Goal: Navigation & Orientation: Find specific page/section

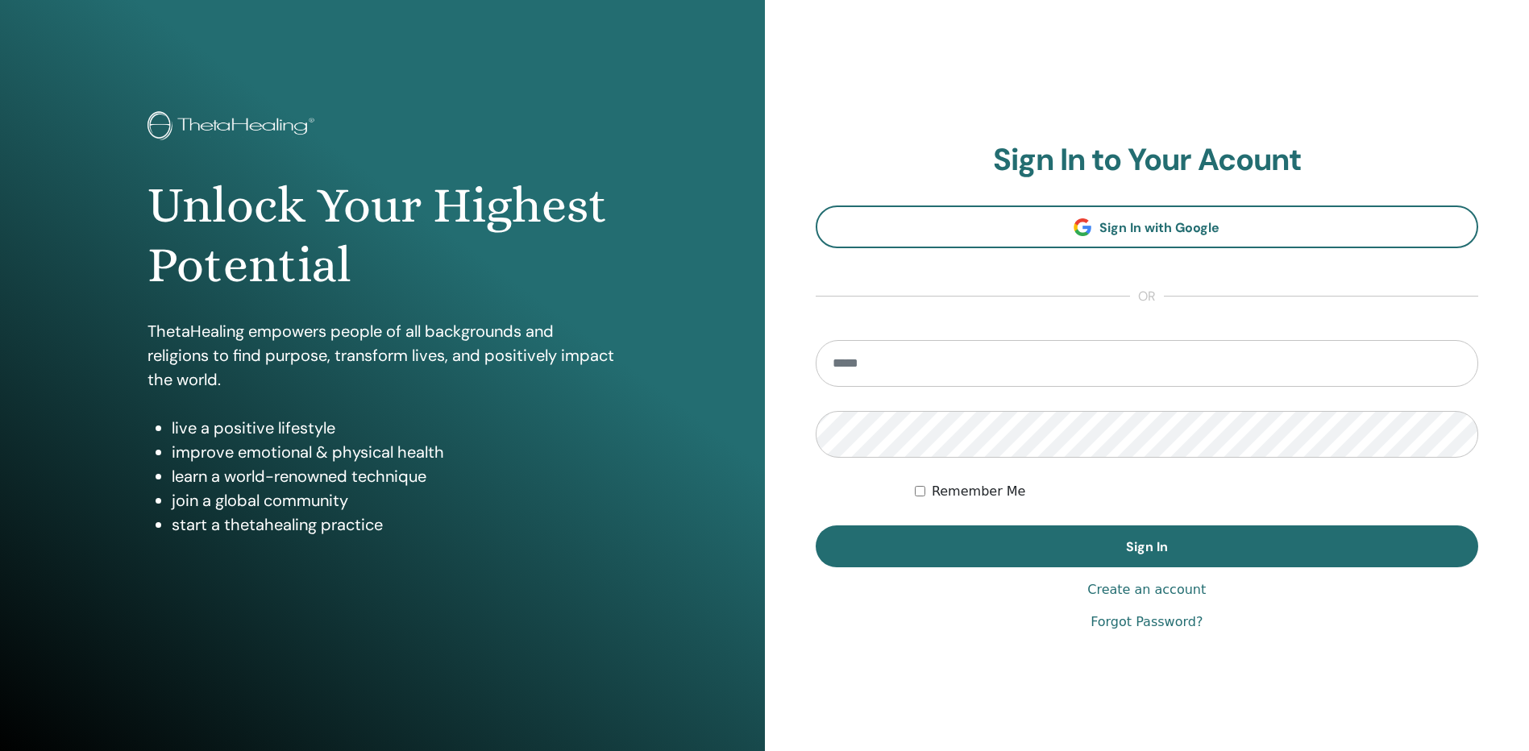
type input "**********"
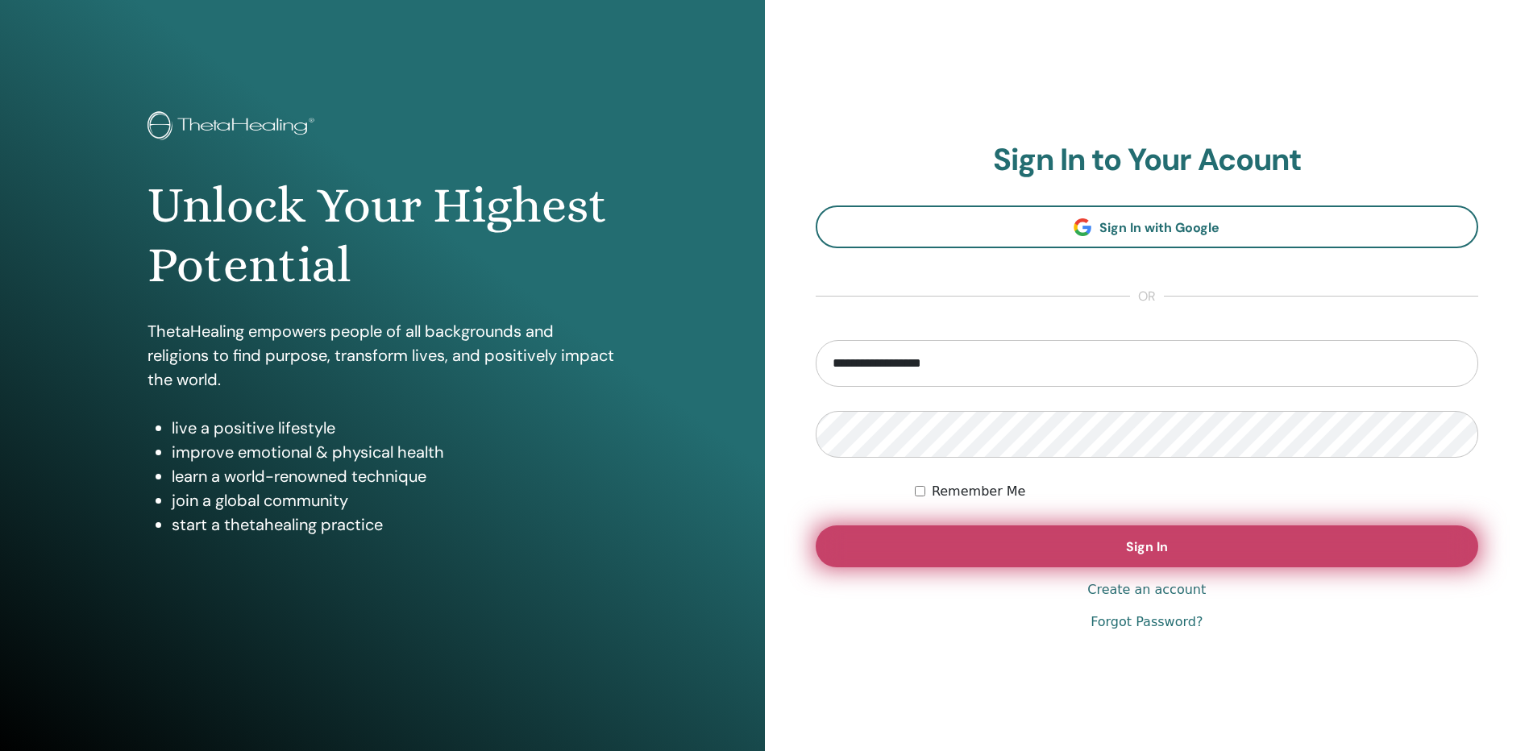
click at [1169, 542] on button "Sign In" at bounding box center [1147, 546] width 663 height 42
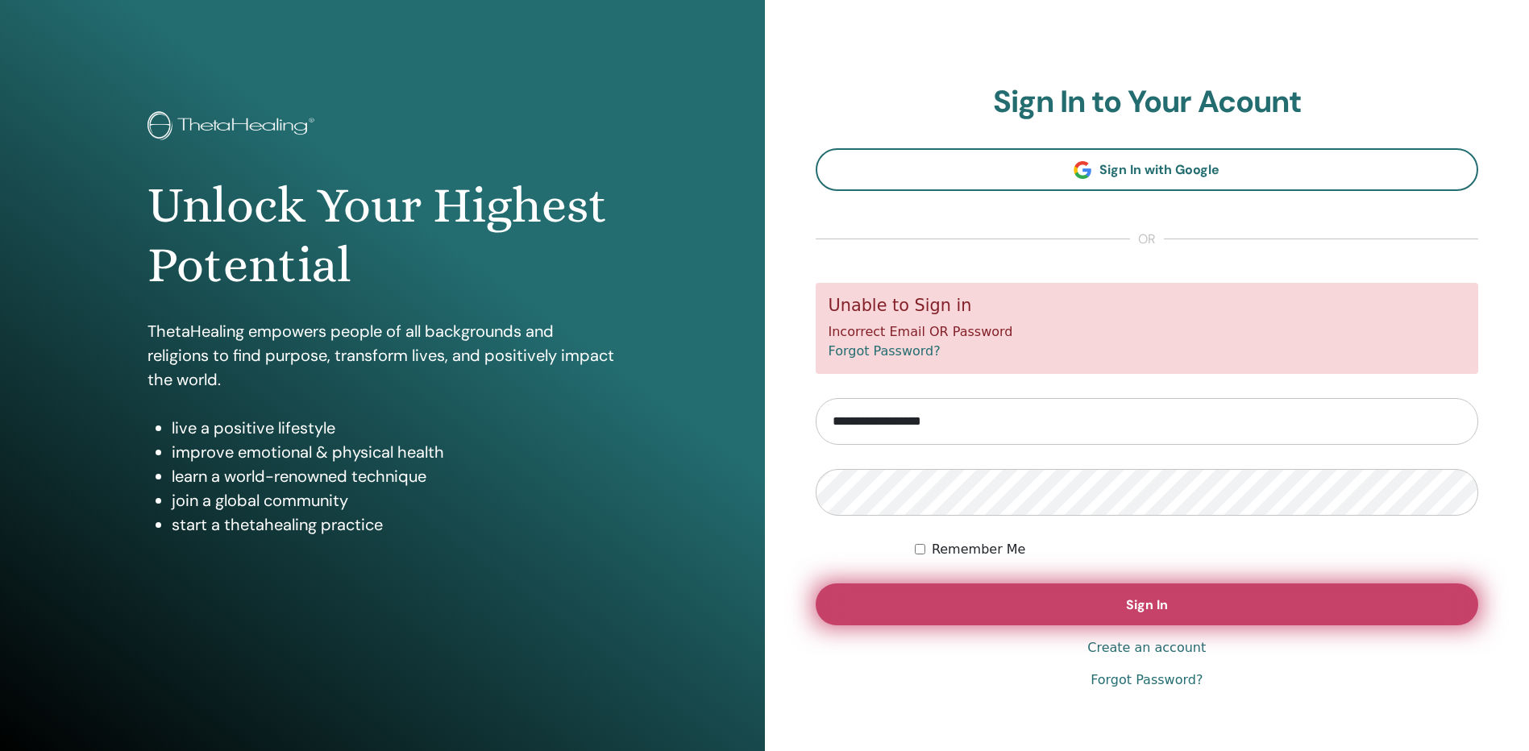
click at [1144, 610] on span "Sign In" at bounding box center [1147, 604] width 42 height 17
click at [1179, 608] on button "Sign In" at bounding box center [1147, 604] width 663 height 42
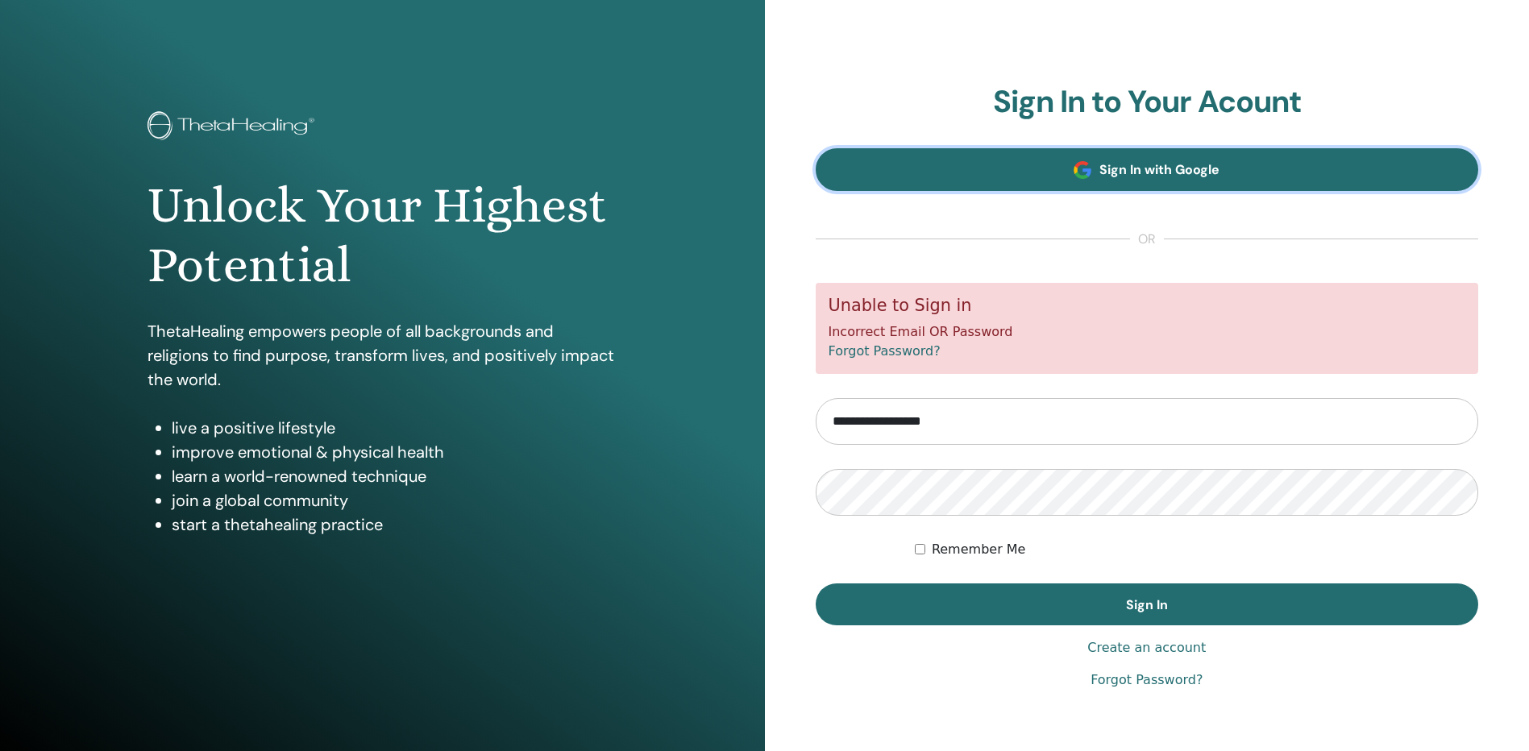
click at [1224, 177] on link "Sign In with Google" at bounding box center [1147, 169] width 663 height 43
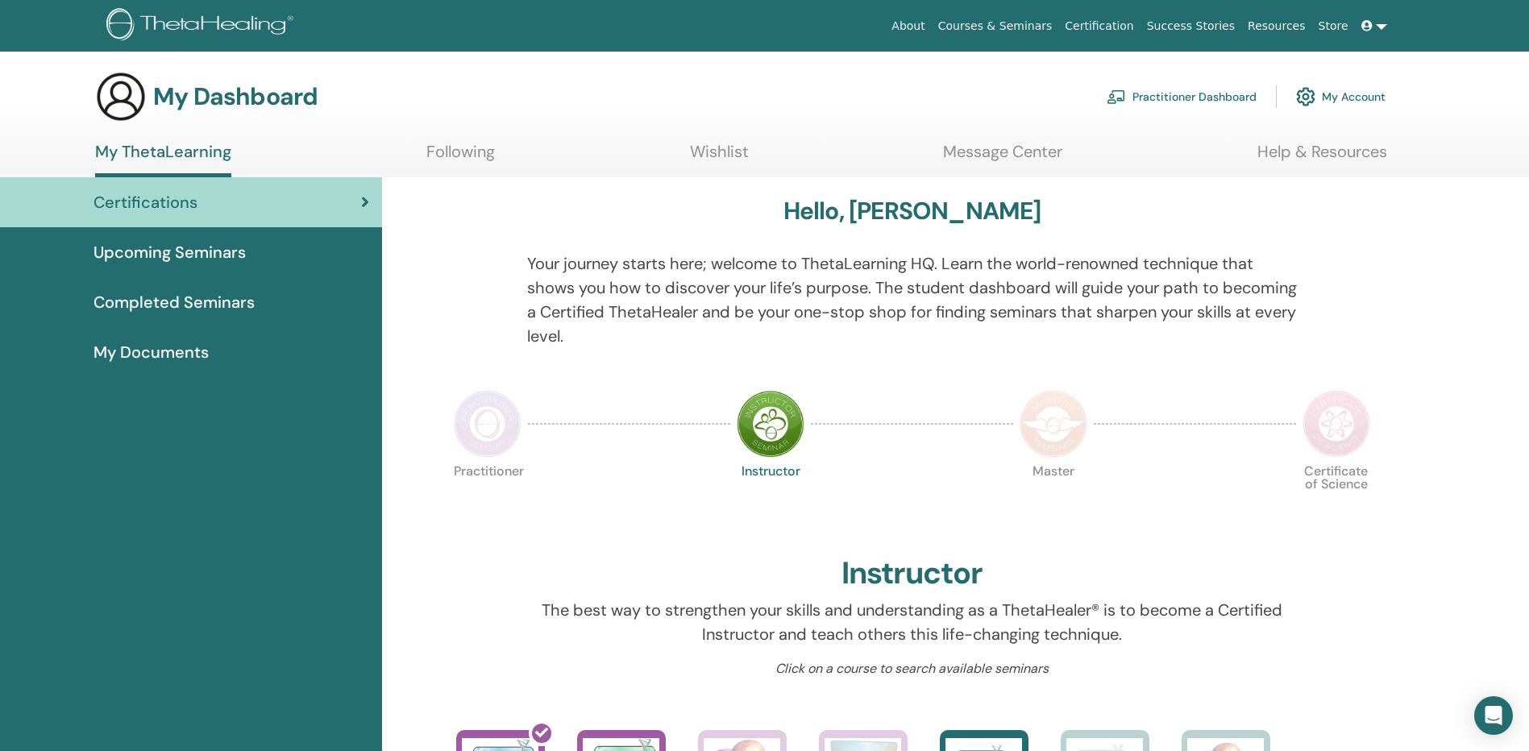
click at [1339, 94] on link "My Account" at bounding box center [1340, 96] width 89 height 35
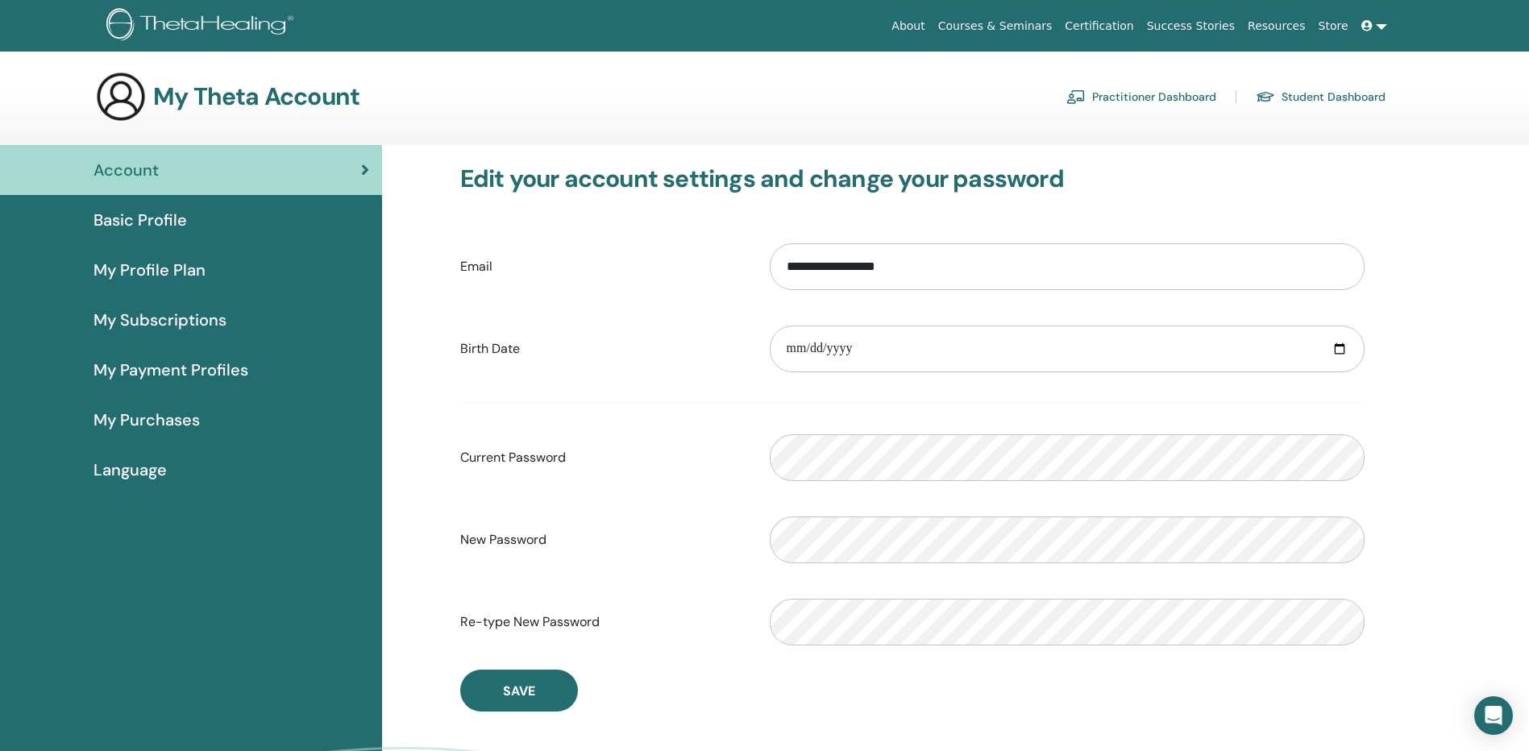
click at [171, 218] on span "Basic Profile" at bounding box center [139, 220] width 93 height 24
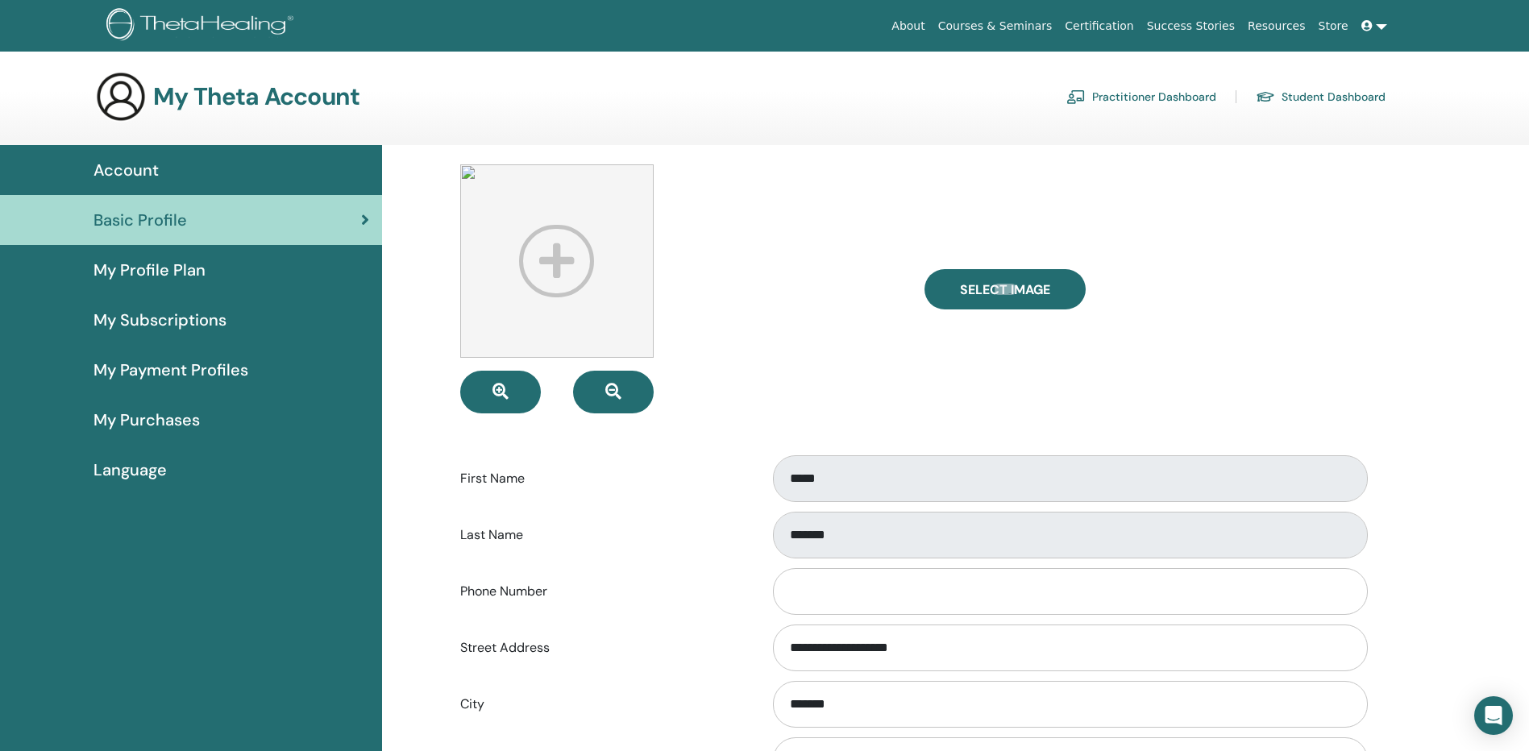
click at [172, 318] on span "My Subscriptions" at bounding box center [159, 320] width 133 height 24
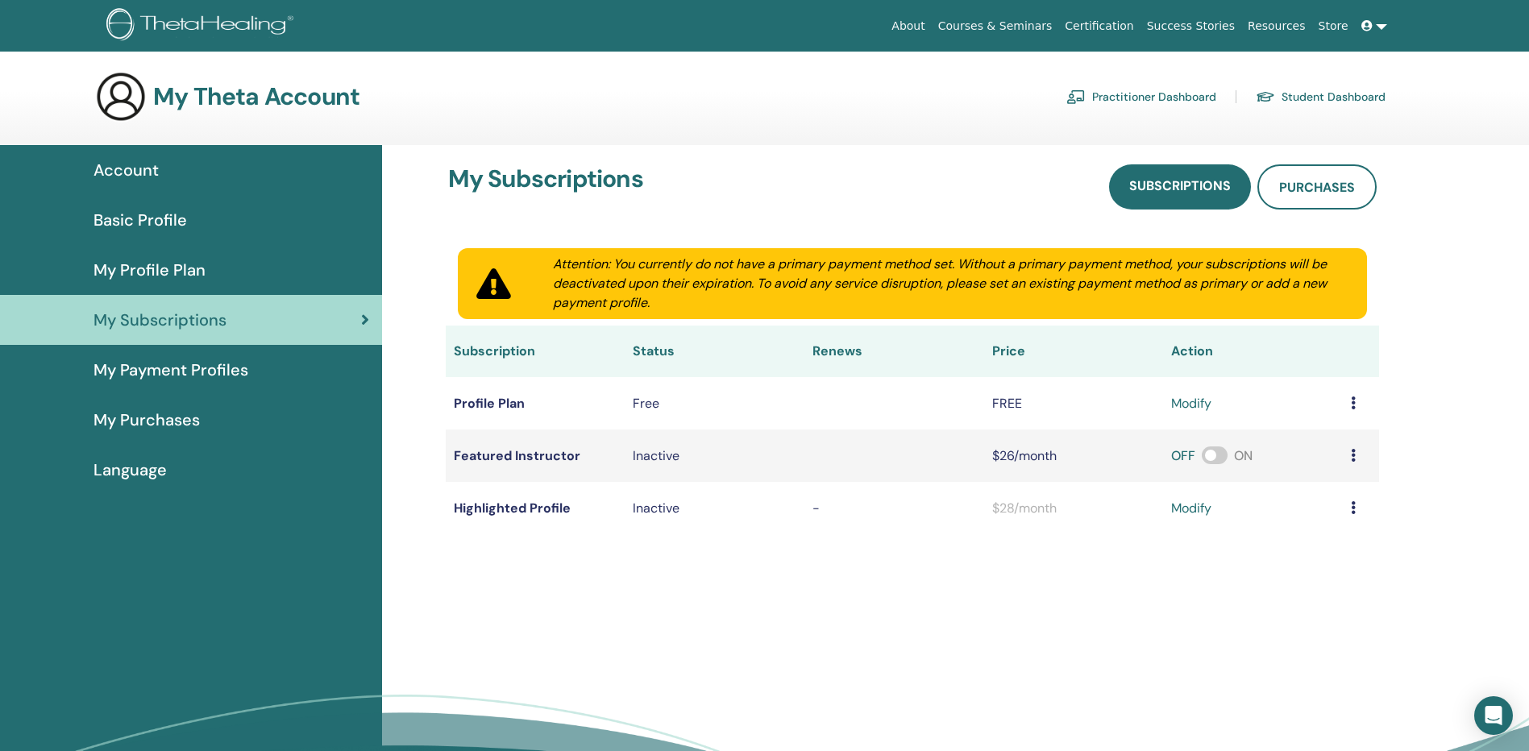
click at [147, 165] on span "Account" at bounding box center [125, 170] width 65 height 24
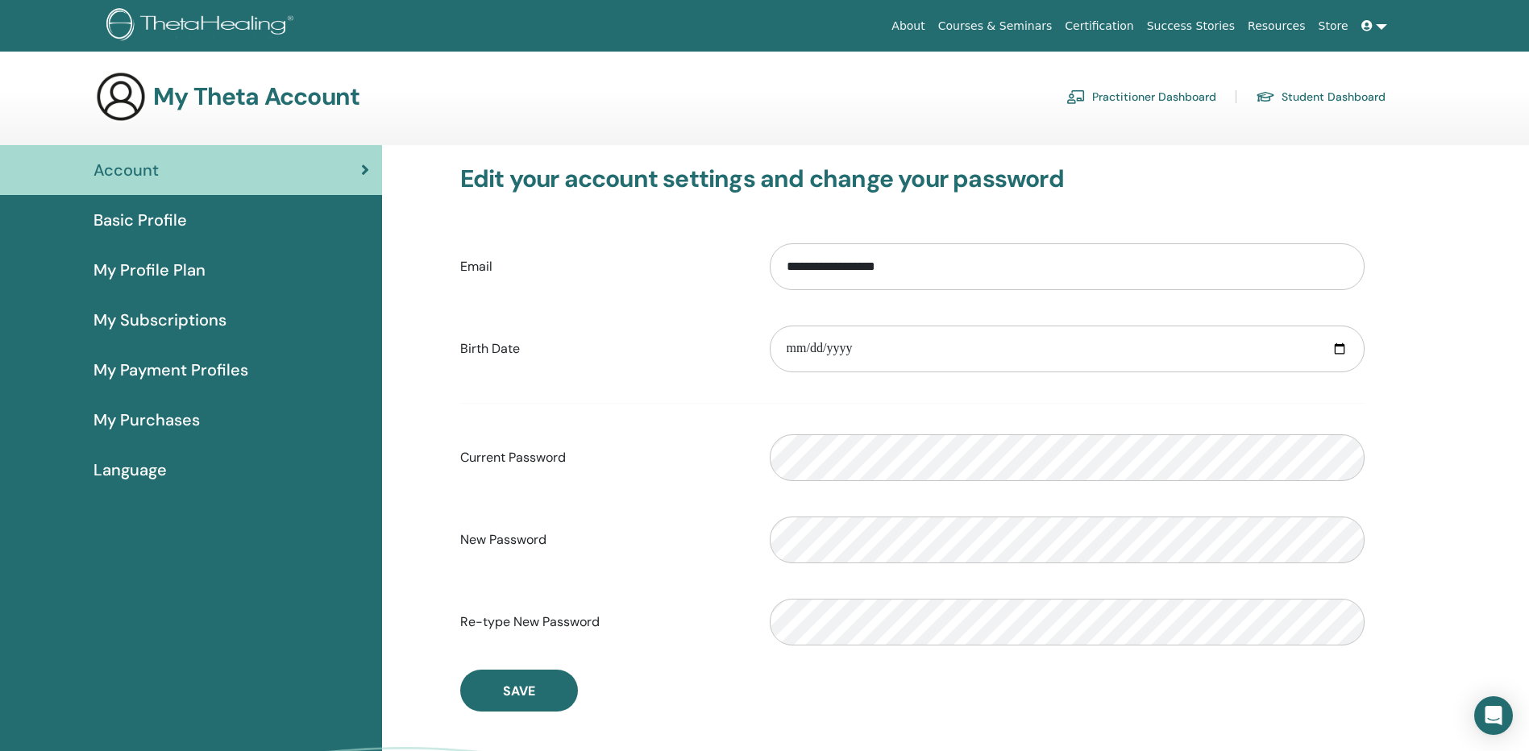
click at [1192, 98] on link "Practitioner Dashboard" at bounding box center [1141, 97] width 150 height 26
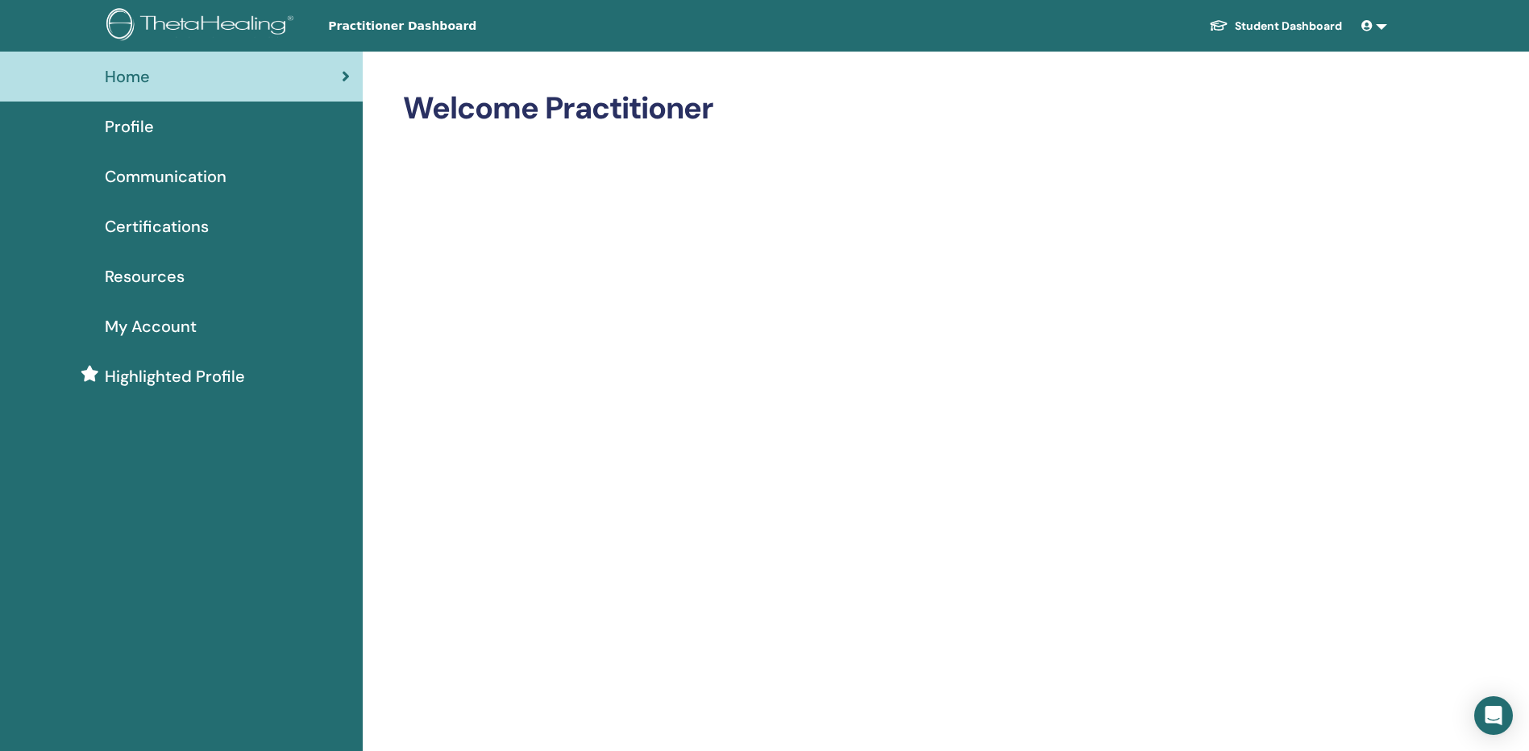
click at [136, 369] on span "Highlighted Profile" at bounding box center [175, 376] width 140 height 24
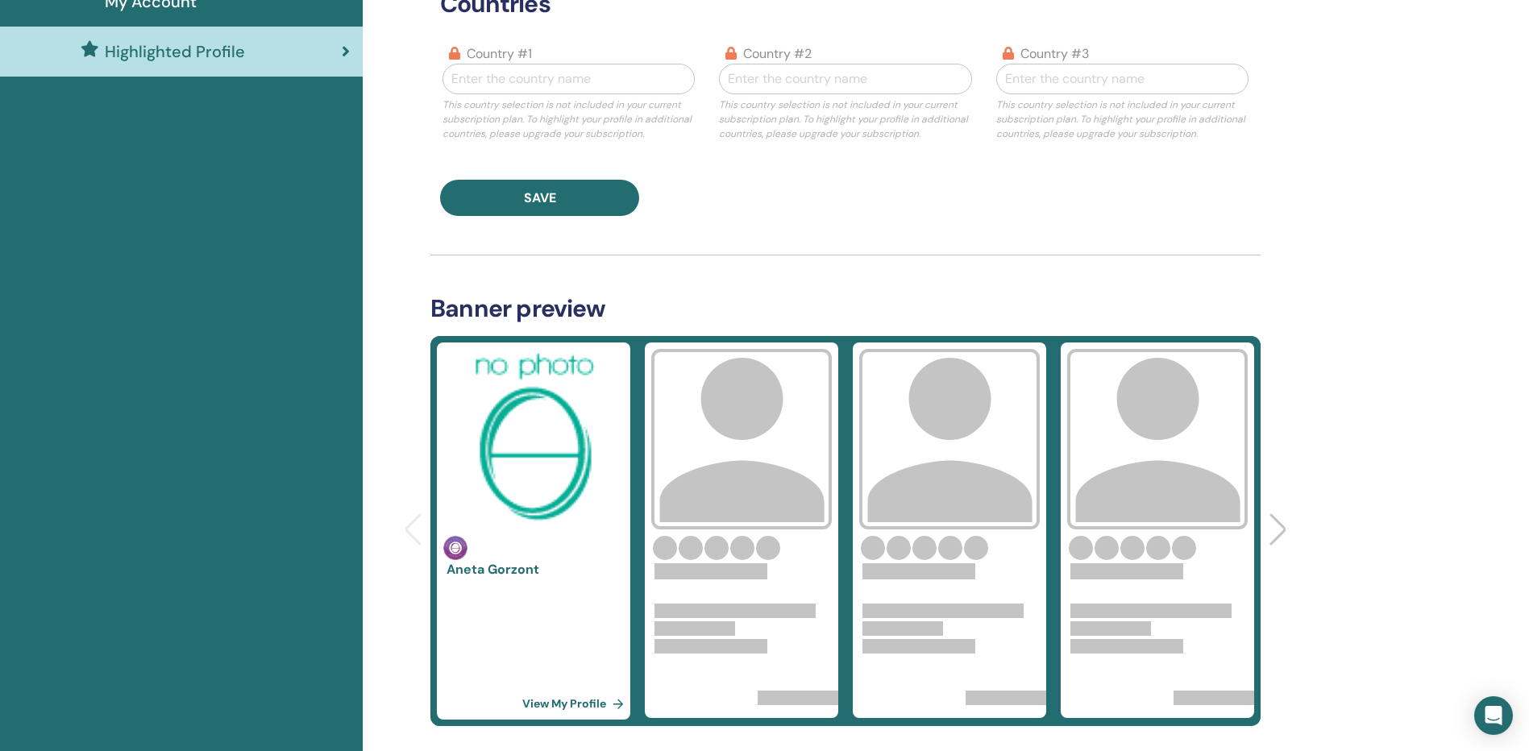
scroll to position [403, 0]
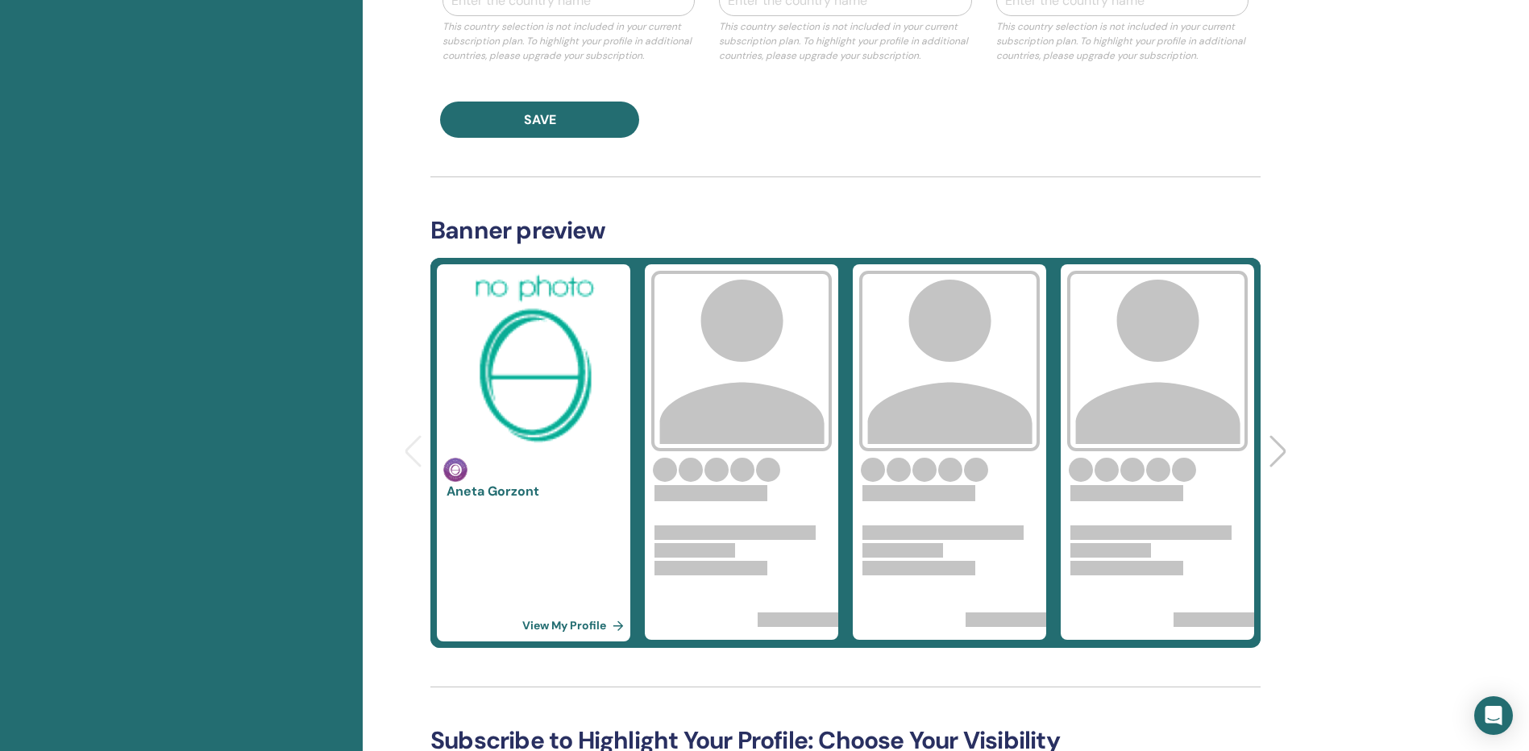
click at [605, 626] on link "View My Profile" at bounding box center [576, 625] width 108 height 32
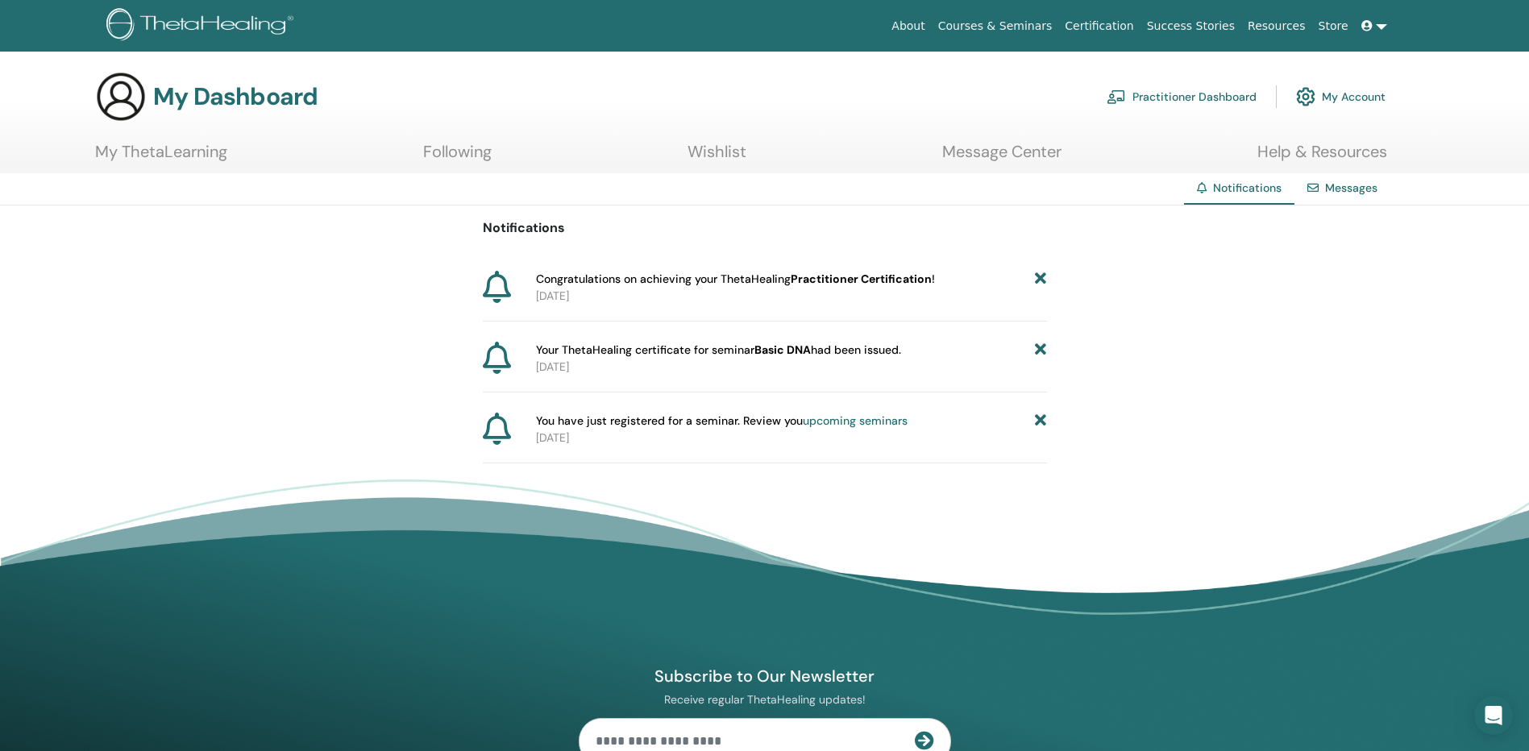
click at [496, 293] on icon at bounding box center [497, 287] width 28 height 32
click at [624, 291] on p "2025-08-10" at bounding box center [791, 296] width 511 height 17
click at [1349, 189] on link "Messages" at bounding box center [1351, 188] width 52 height 15
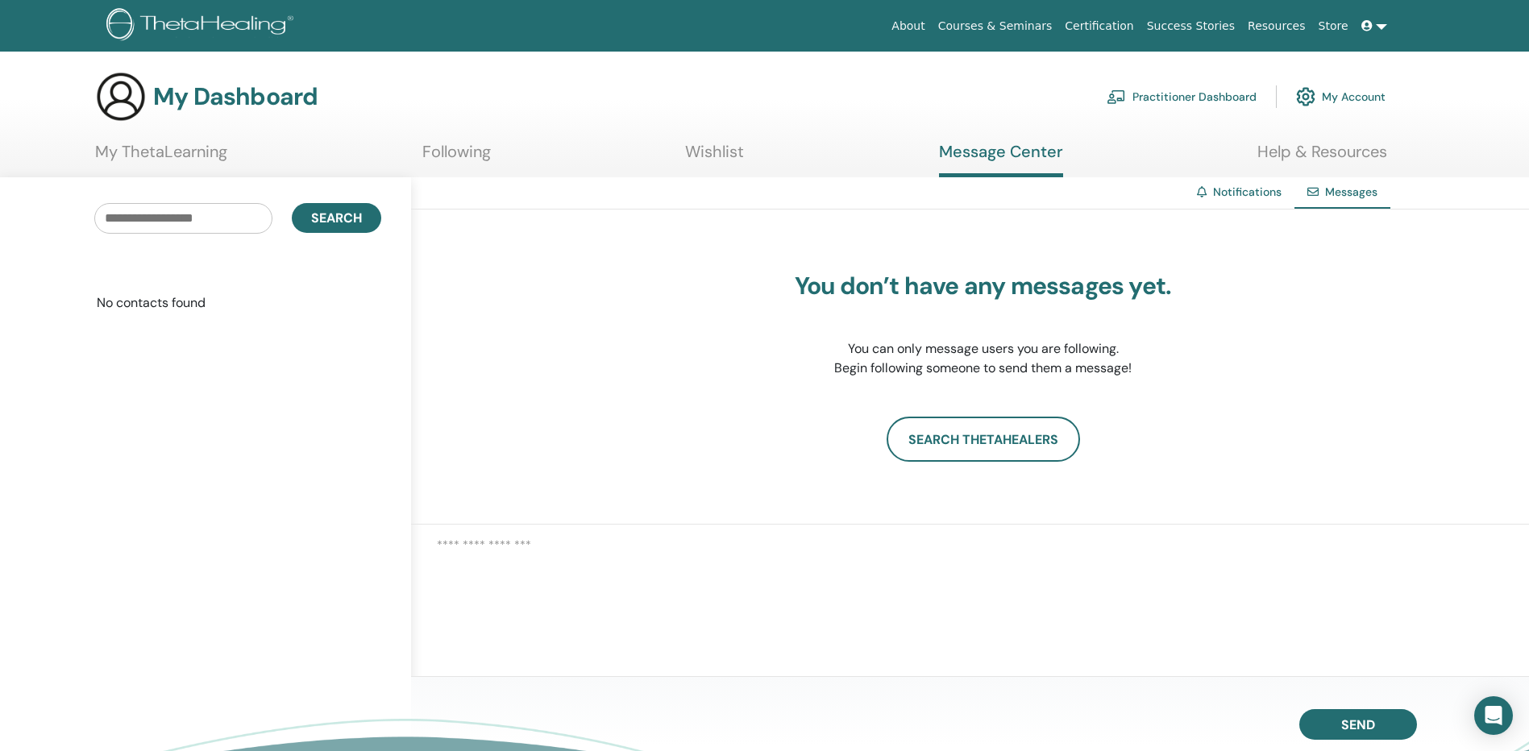
click at [1135, 23] on link "Certification" at bounding box center [1098, 26] width 81 height 30
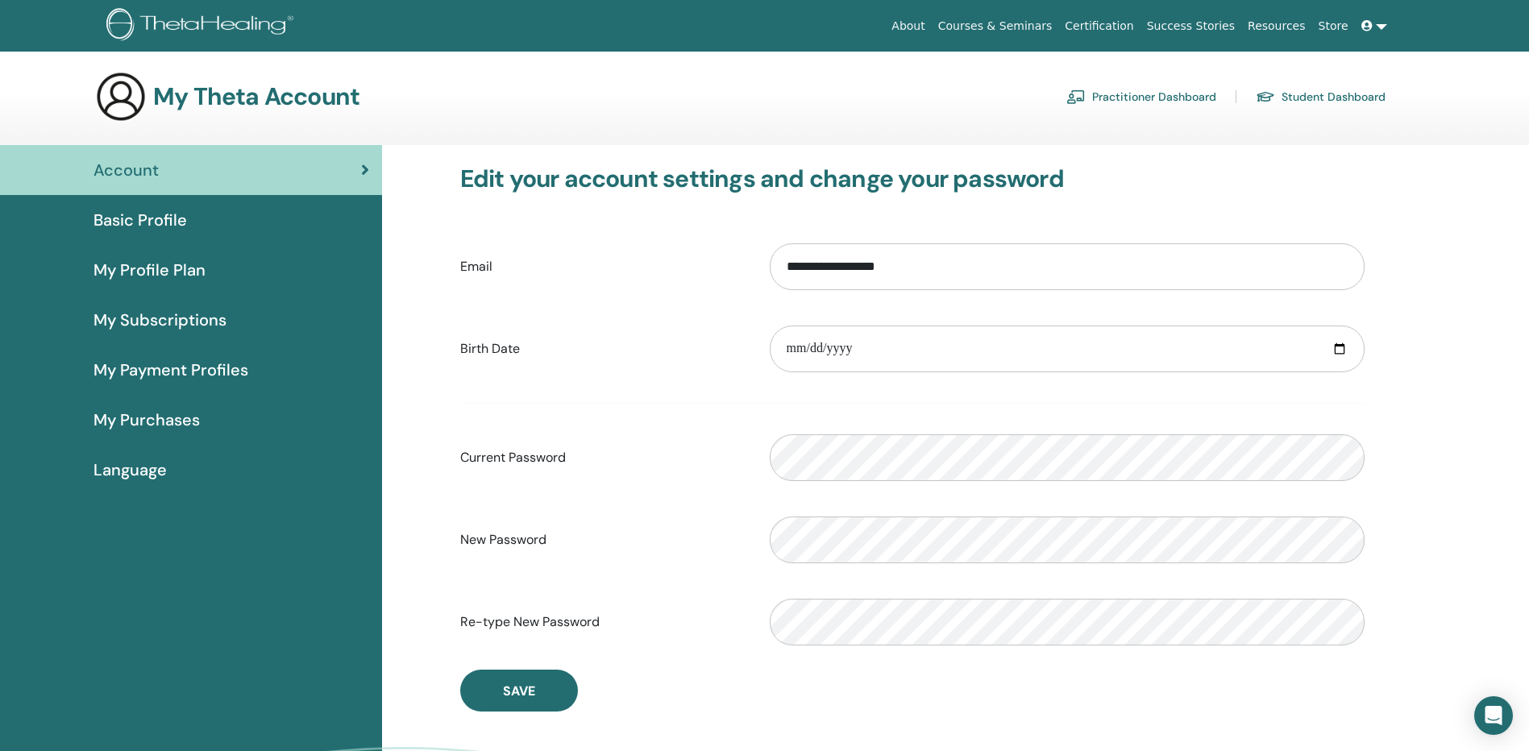
click at [179, 214] on span "Basic Profile" at bounding box center [139, 220] width 93 height 24
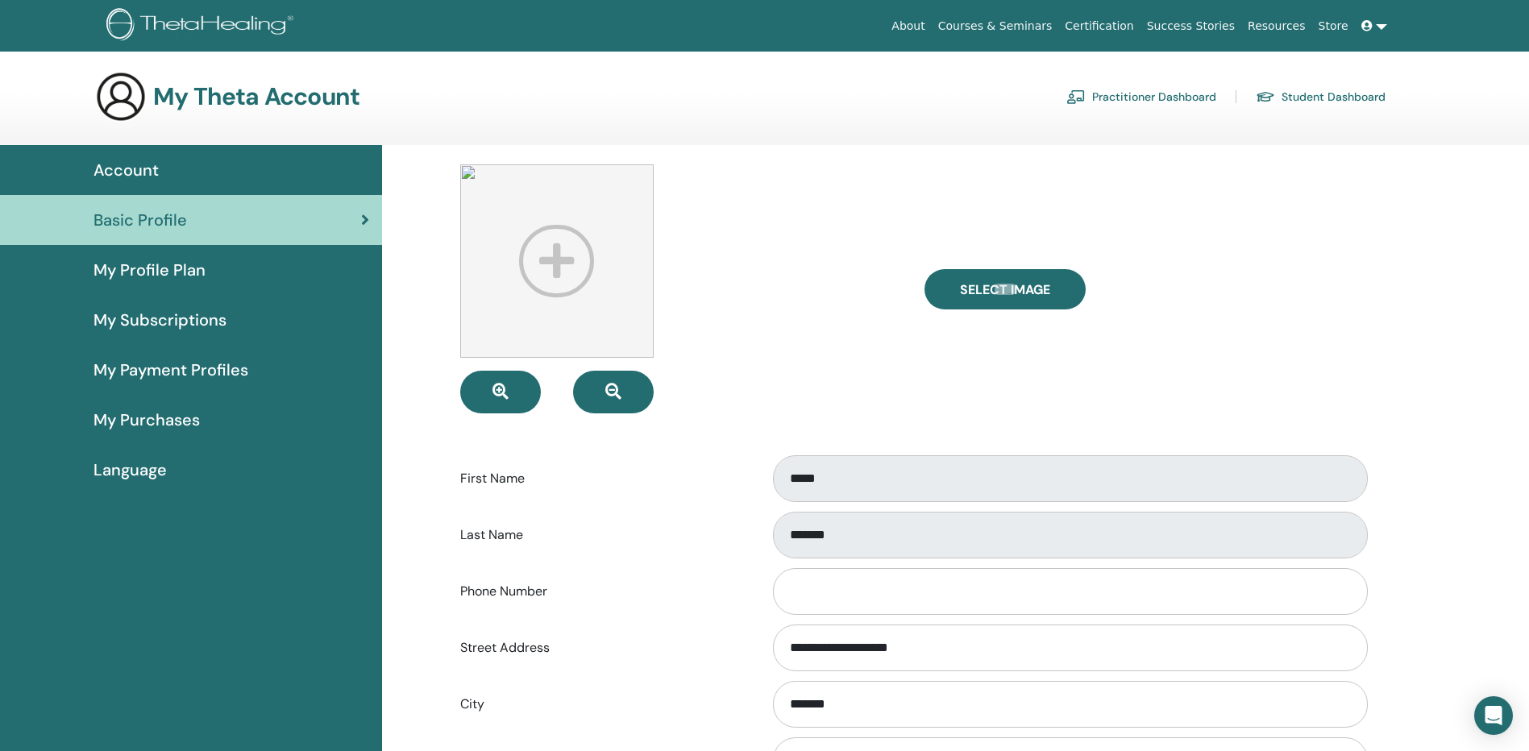
click at [181, 270] on span "My Profile Plan" at bounding box center [149, 270] width 112 height 24
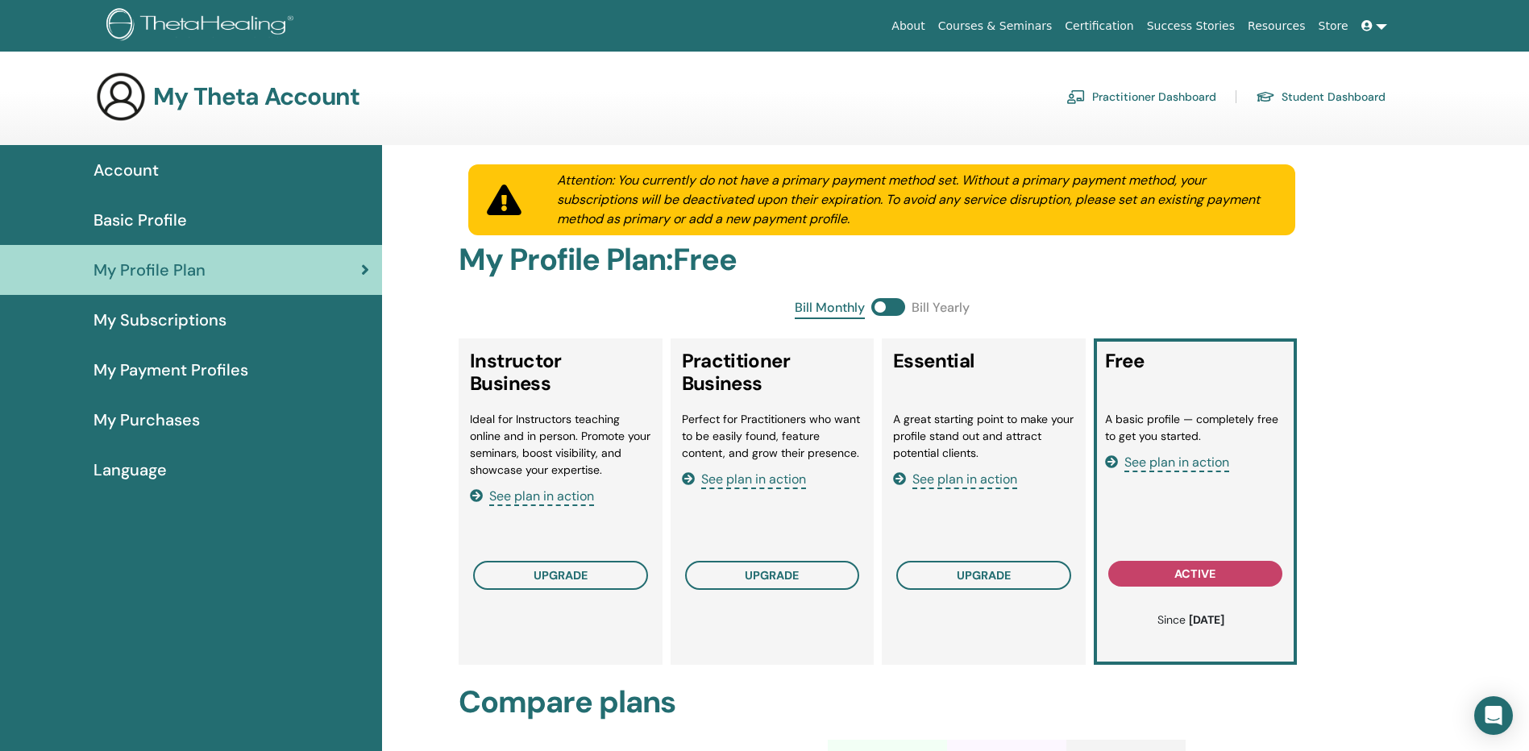
click at [1364, 96] on link "Student Dashboard" at bounding box center [1321, 97] width 130 height 26
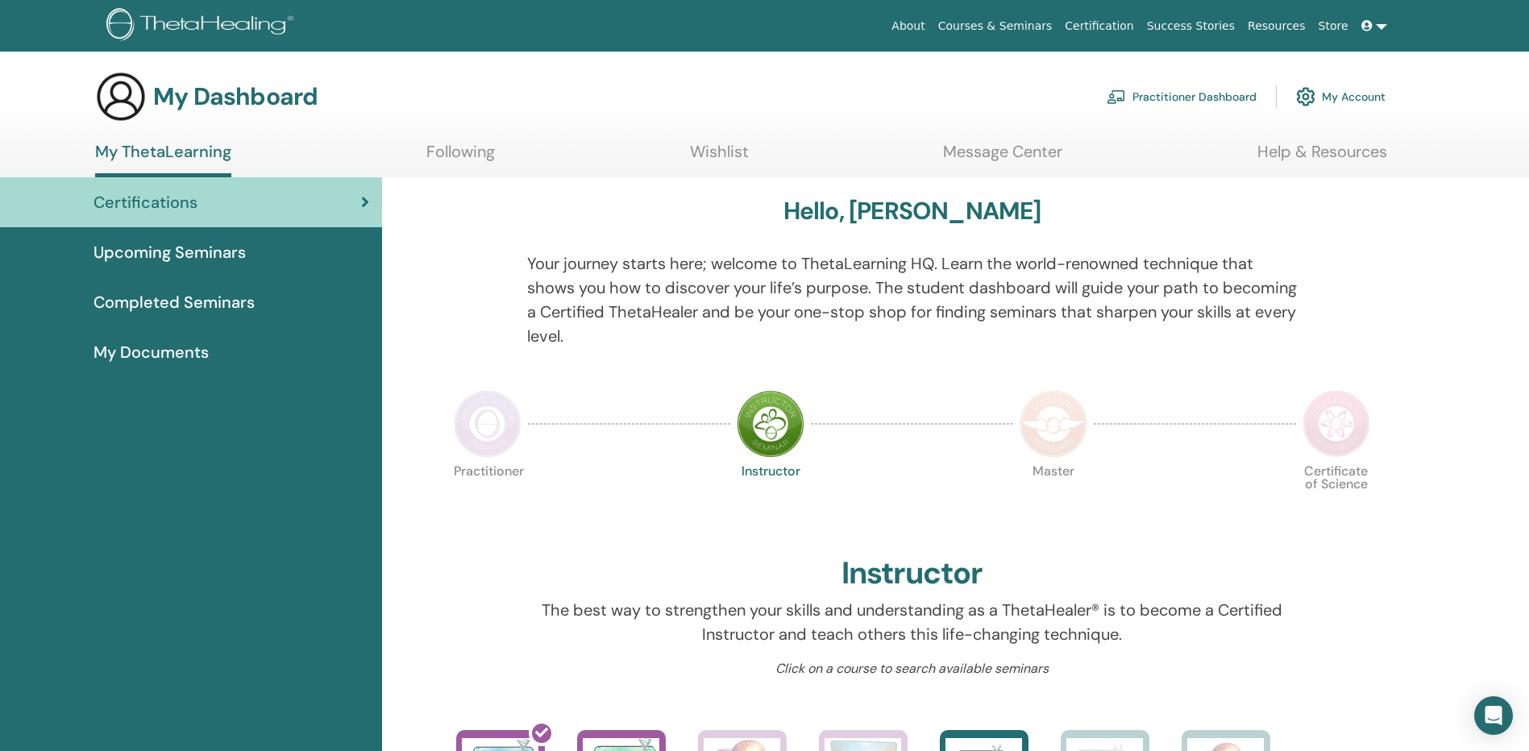
click at [192, 348] on span "My Documents" at bounding box center [150, 352] width 115 height 24
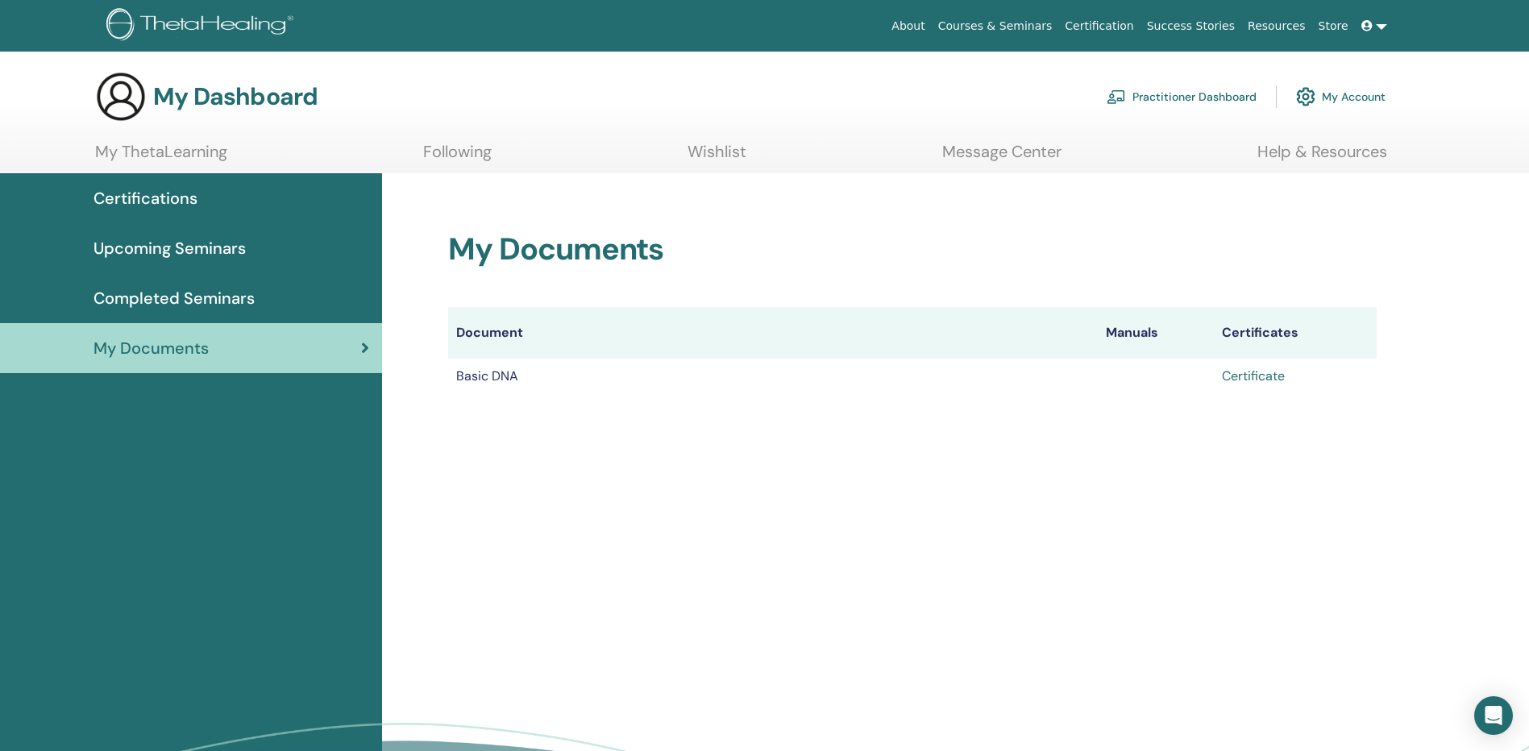
click at [1265, 376] on link "Certificate" at bounding box center [1253, 376] width 63 height 17
click at [1259, 375] on link "Certificate" at bounding box center [1253, 376] width 63 height 17
click at [1059, 26] on link "Courses & Seminars" at bounding box center [995, 26] width 127 height 30
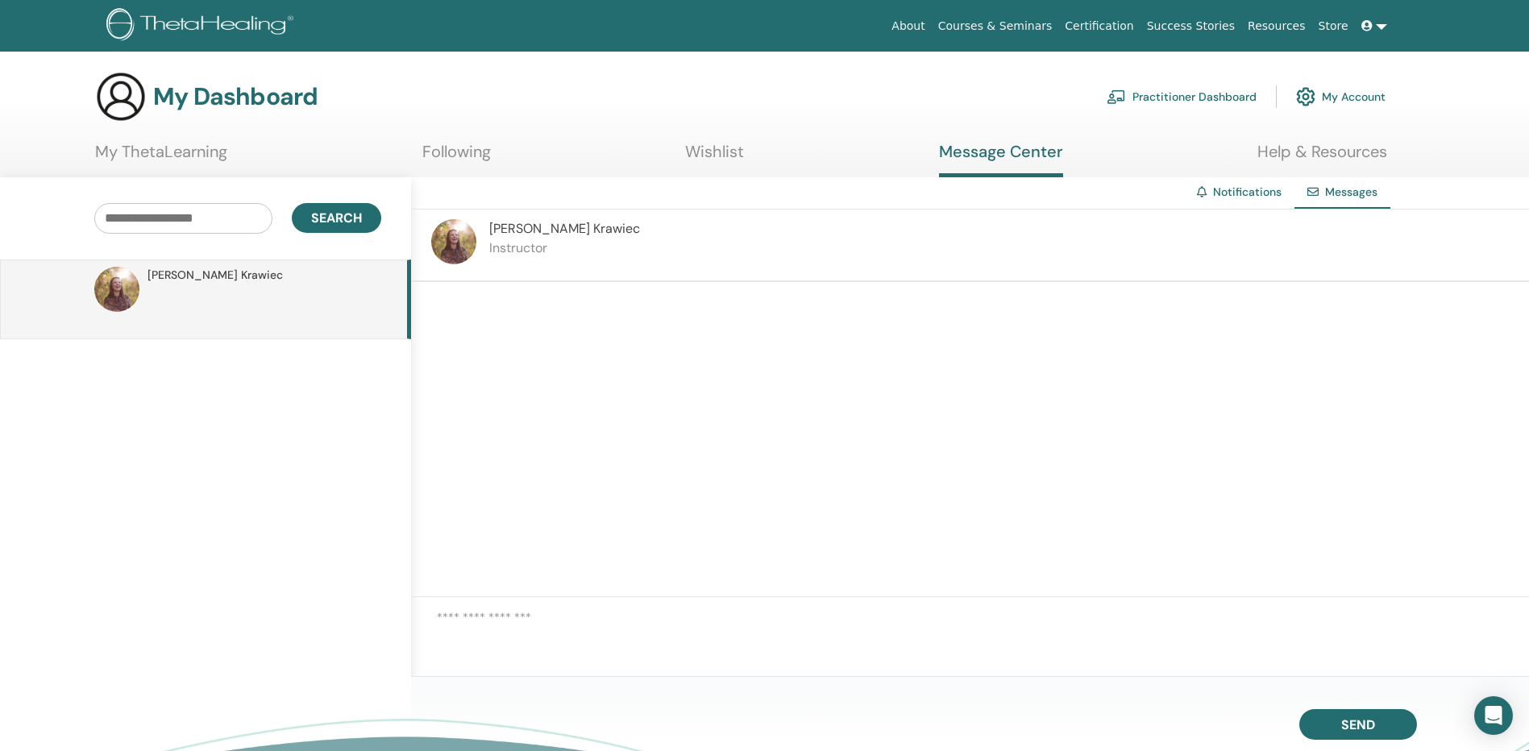
click at [529, 617] on textarea at bounding box center [983, 634] width 1092 height 52
click at [99, 294] on img at bounding box center [116, 289] width 45 height 45
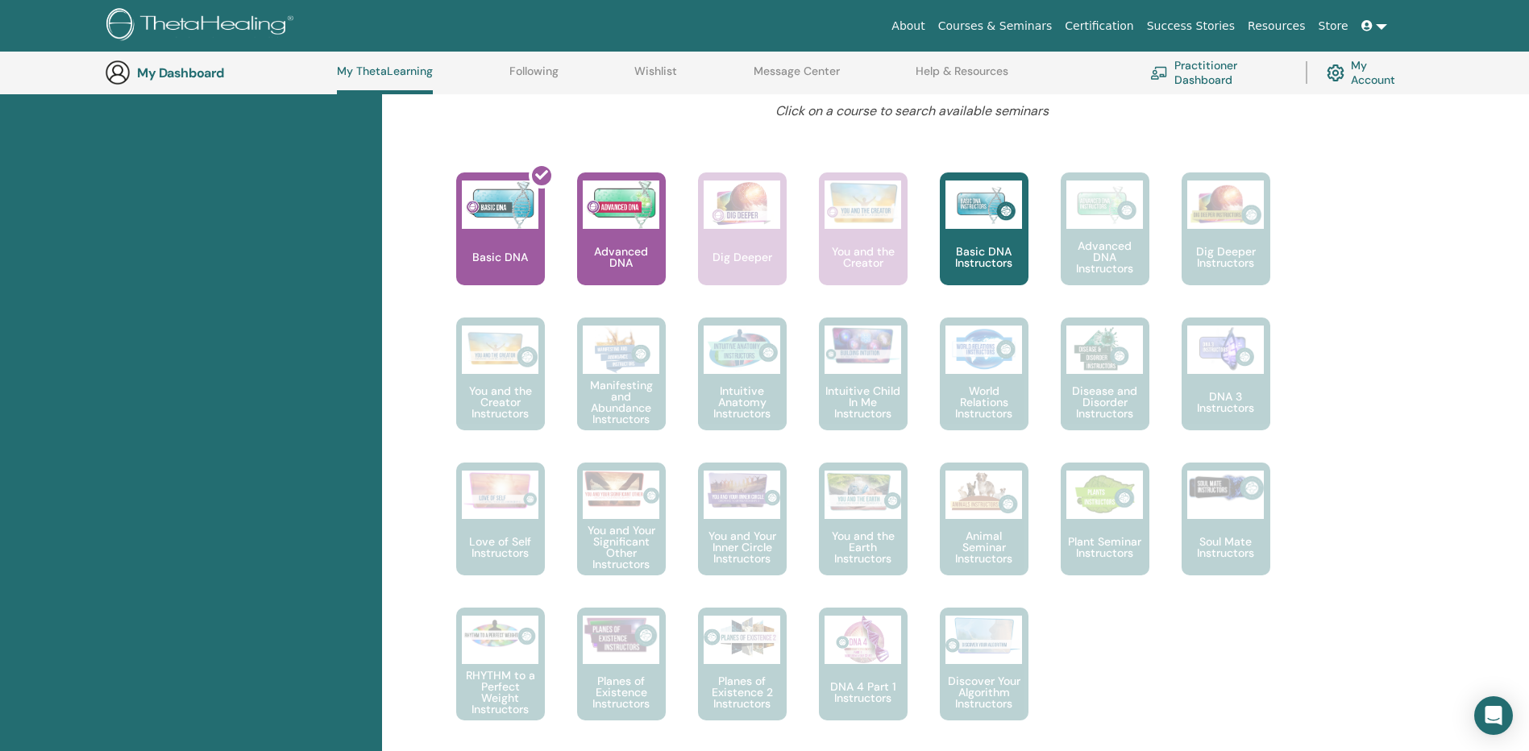
scroll to position [607, 0]
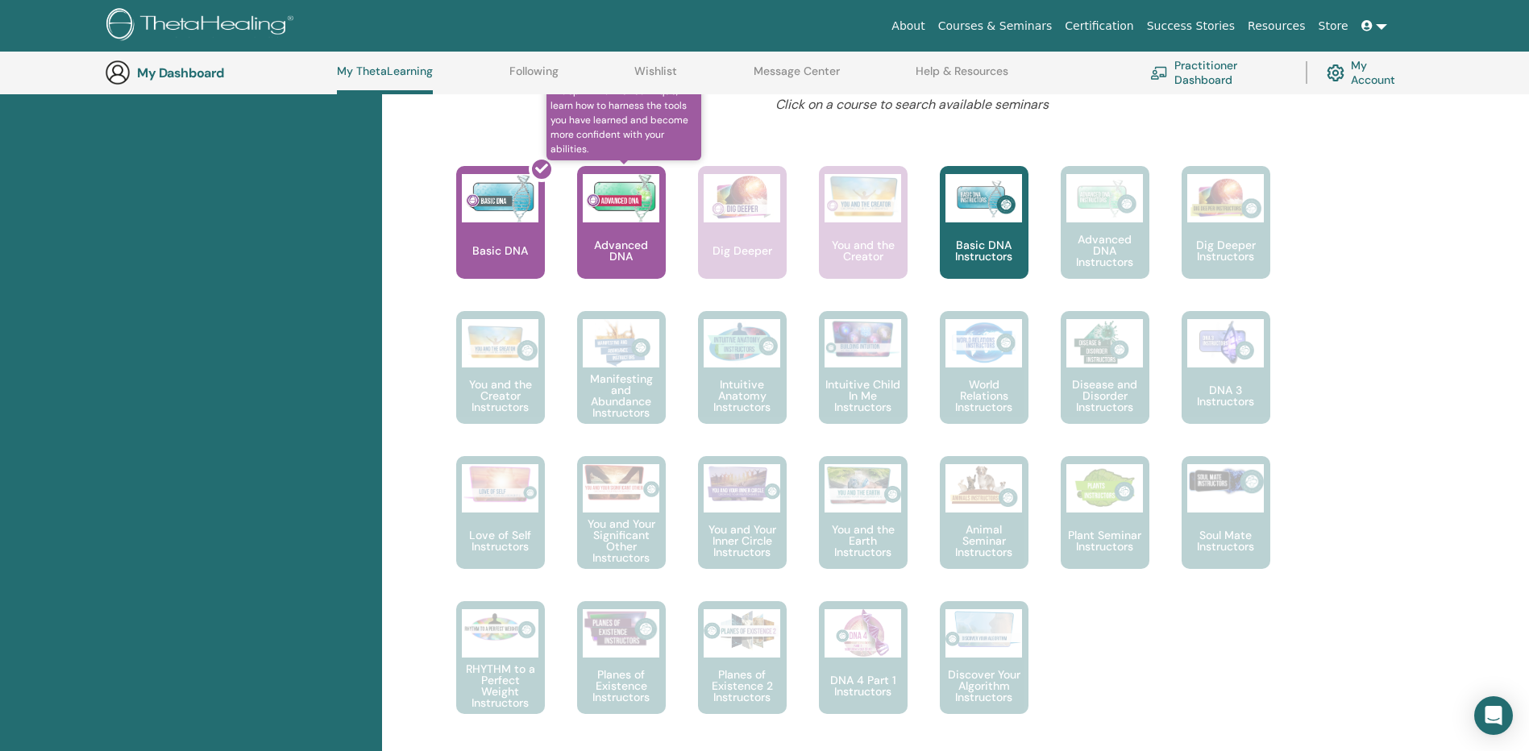
click at [621, 230] on div "Advanced DNA" at bounding box center [621, 222] width 89 height 113
